Goal: Task Accomplishment & Management: Manage account settings

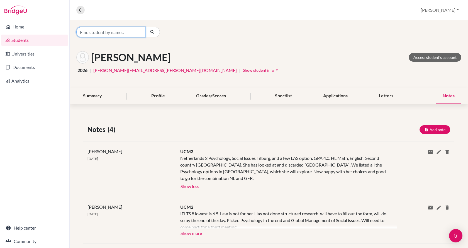
click at [122, 36] on input "Find student by name..." at bounding box center [110, 32] width 69 height 11
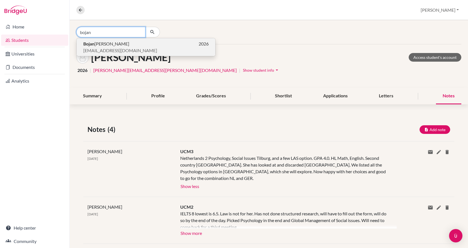
type input "bojan"
click at [114, 49] on span "[EMAIL_ADDRESS][DOMAIN_NAME]" at bounding box center [120, 50] width 74 height 7
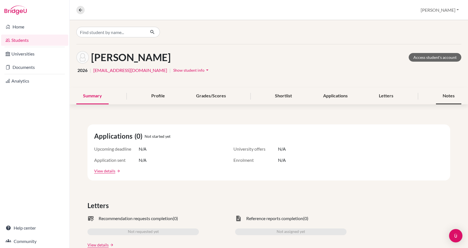
click at [438, 96] on div "Notes" at bounding box center [448, 96] width 25 height 16
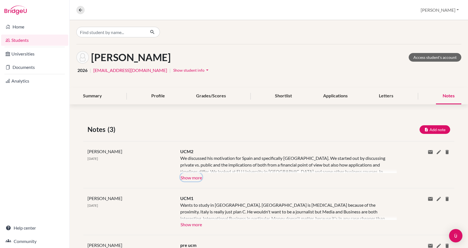
click at [184, 173] on button "Show more" at bounding box center [191, 177] width 22 height 8
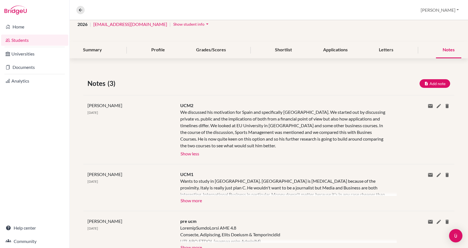
scroll to position [56, 0]
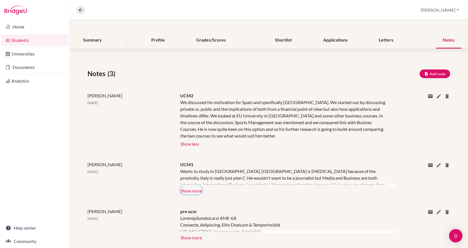
click at [193, 188] on button "Show more" at bounding box center [191, 190] width 22 height 8
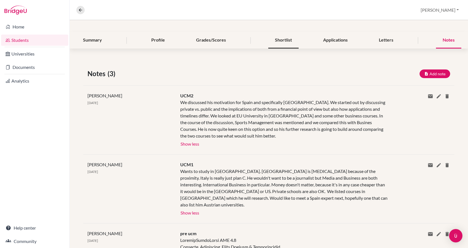
click at [286, 40] on div "Shortlist" at bounding box center [283, 40] width 30 height 16
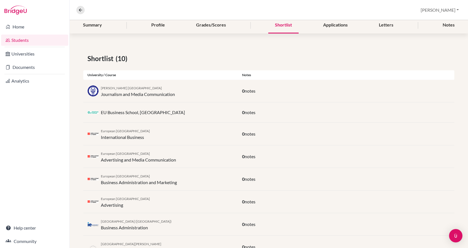
scroll to position [28, 0]
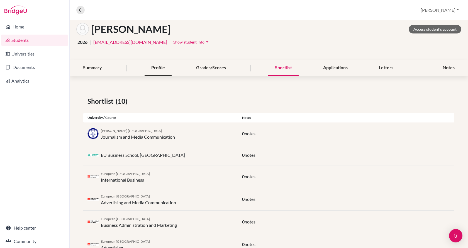
click at [150, 67] on div "Profile" at bounding box center [158, 68] width 27 height 16
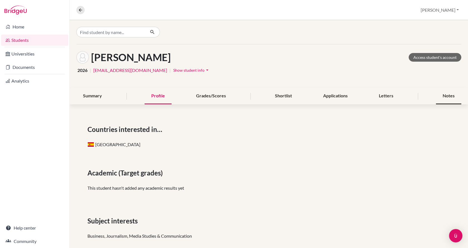
click at [449, 94] on div "Notes" at bounding box center [448, 96] width 25 height 16
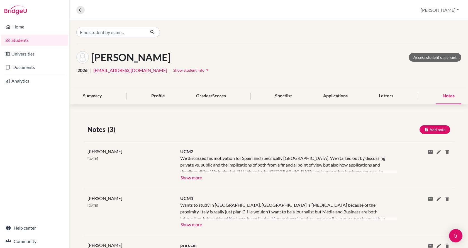
scroll to position [47, 0]
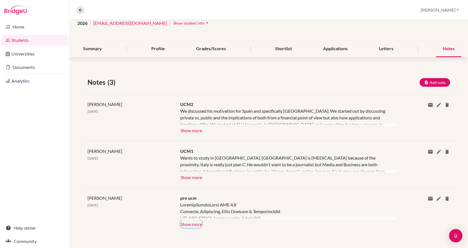
click at [189, 223] on button "Show more" at bounding box center [191, 223] width 22 height 8
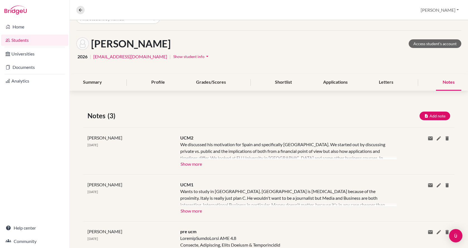
scroll to position [0, 0]
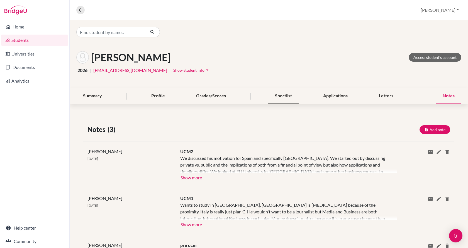
click at [280, 98] on div "Shortlist" at bounding box center [283, 96] width 30 height 16
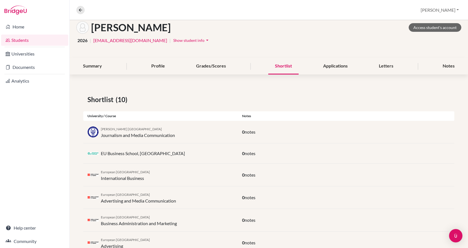
scroll to position [28, 0]
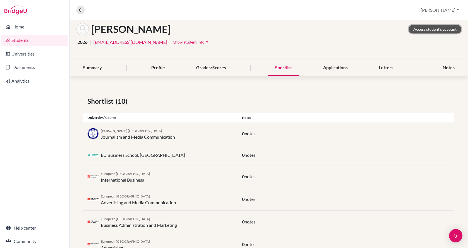
click at [433, 31] on link "Access student's account" at bounding box center [435, 29] width 53 height 9
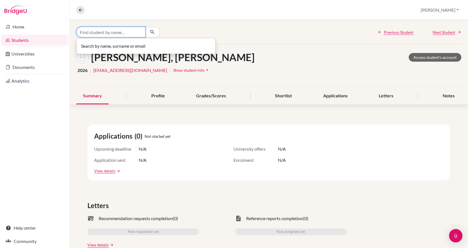
click at [128, 30] on input "Find student by name..." at bounding box center [110, 32] width 69 height 11
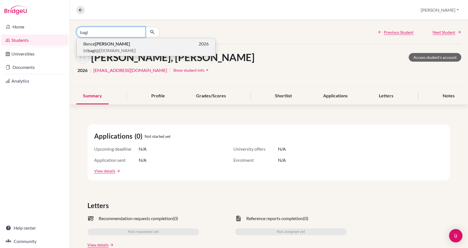
type input "bagi"
click at [116, 52] on span "bt bagi @icloud.com" at bounding box center [109, 50] width 52 height 7
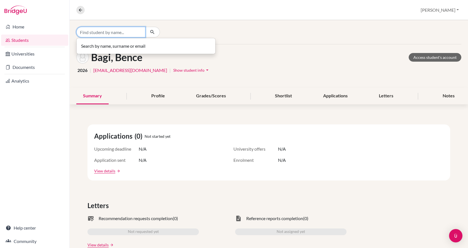
click at [119, 34] on input "Find student by name..." at bounding box center [110, 32] width 69 height 11
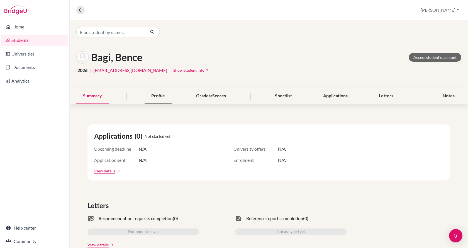
click at [164, 95] on div "Profile" at bounding box center [158, 96] width 27 height 16
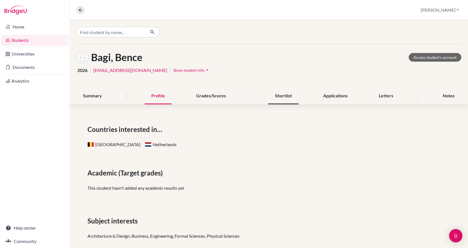
click at [276, 95] on div "Shortlist" at bounding box center [283, 96] width 30 height 16
